Goal: Find specific fact: Find specific fact

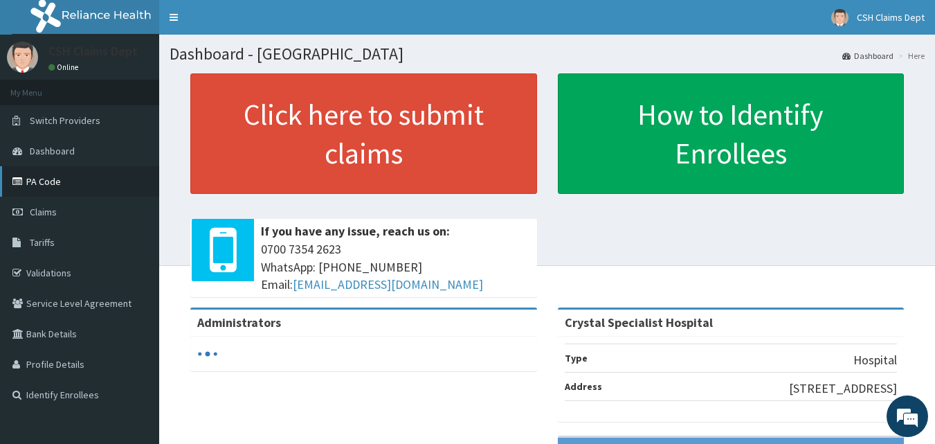
click at [76, 179] on link "PA Code" at bounding box center [79, 181] width 159 height 30
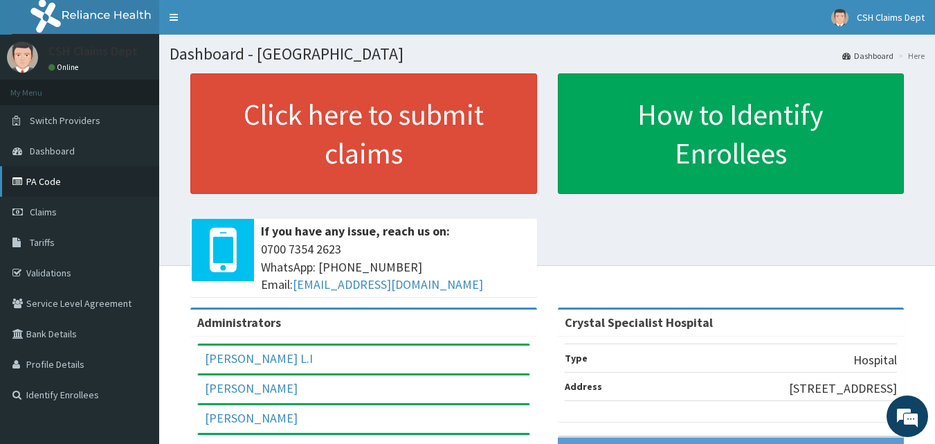
click at [69, 185] on link "PA Code" at bounding box center [79, 181] width 159 height 30
click at [46, 241] on span "Tariffs" at bounding box center [42, 242] width 25 height 12
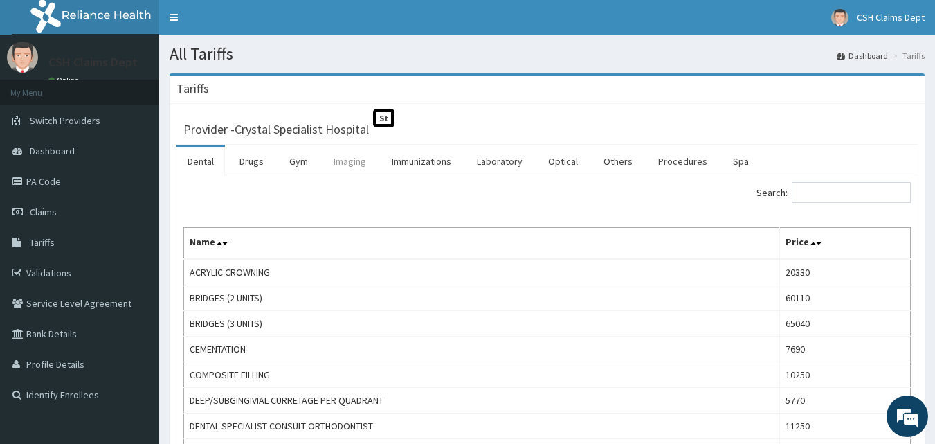
click at [346, 153] on link "Imaging" at bounding box center [350, 161] width 55 height 29
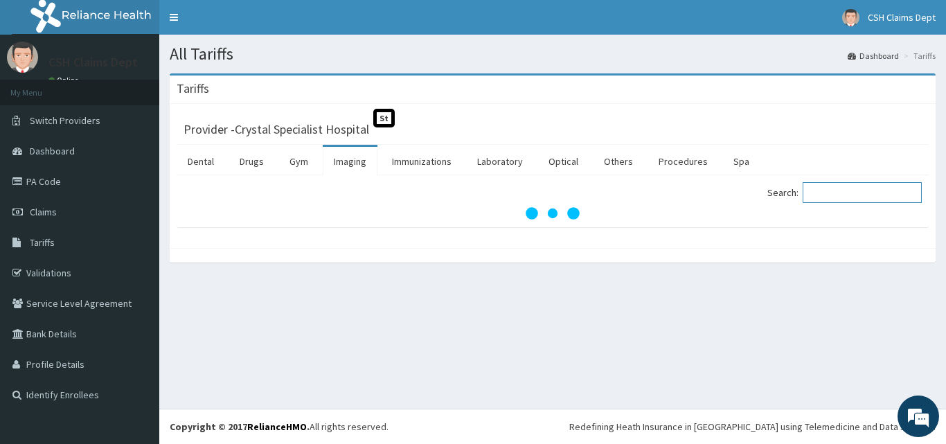
click at [816, 192] on input "Search:" at bounding box center [861, 192] width 119 height 21
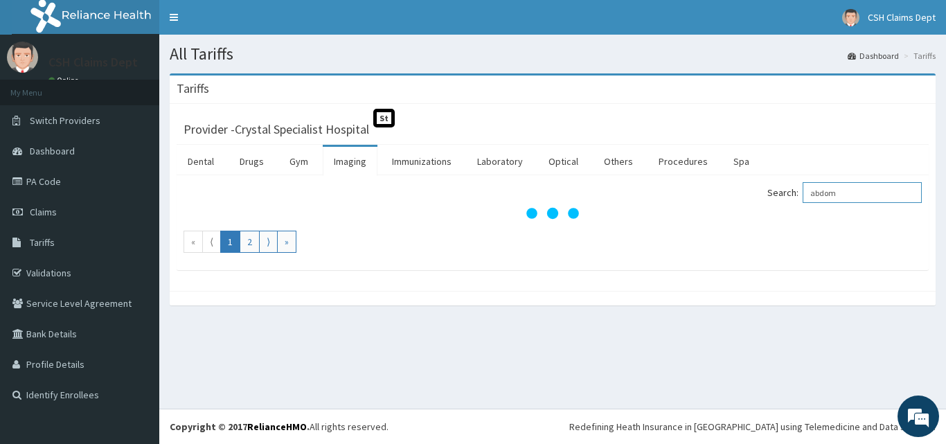
type input "abdom"
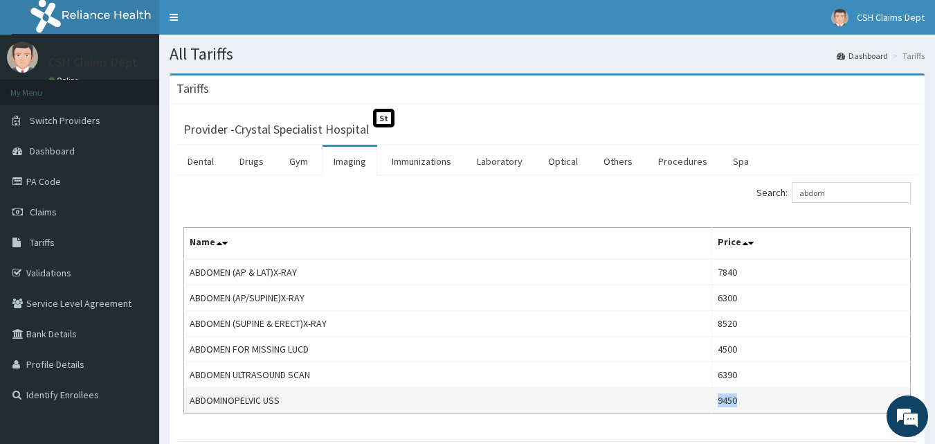
copy td "9450"
drag, startPoint x: 749, startPoint y: 401, endPoint x: 718, endPoint y: 399, distance: 30.5
click at [718, 399] on td "9450" at bounding box center [811, 401] width 199 height 26
